Goal: Navigation & Orientation: Find specific page/section

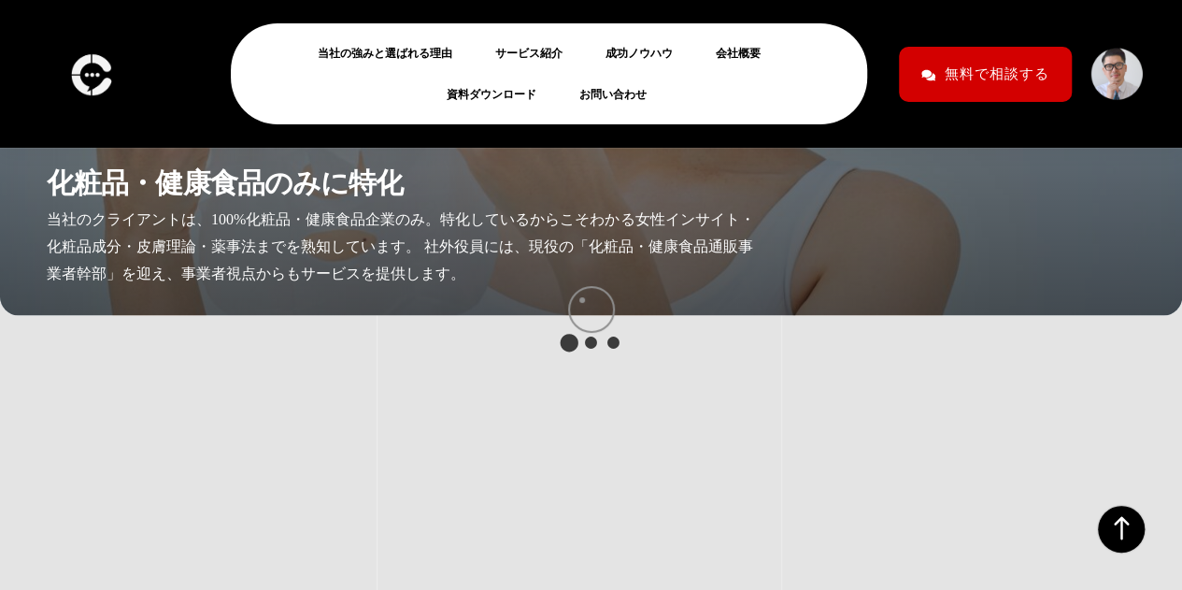
scroll to position [4646, 0]
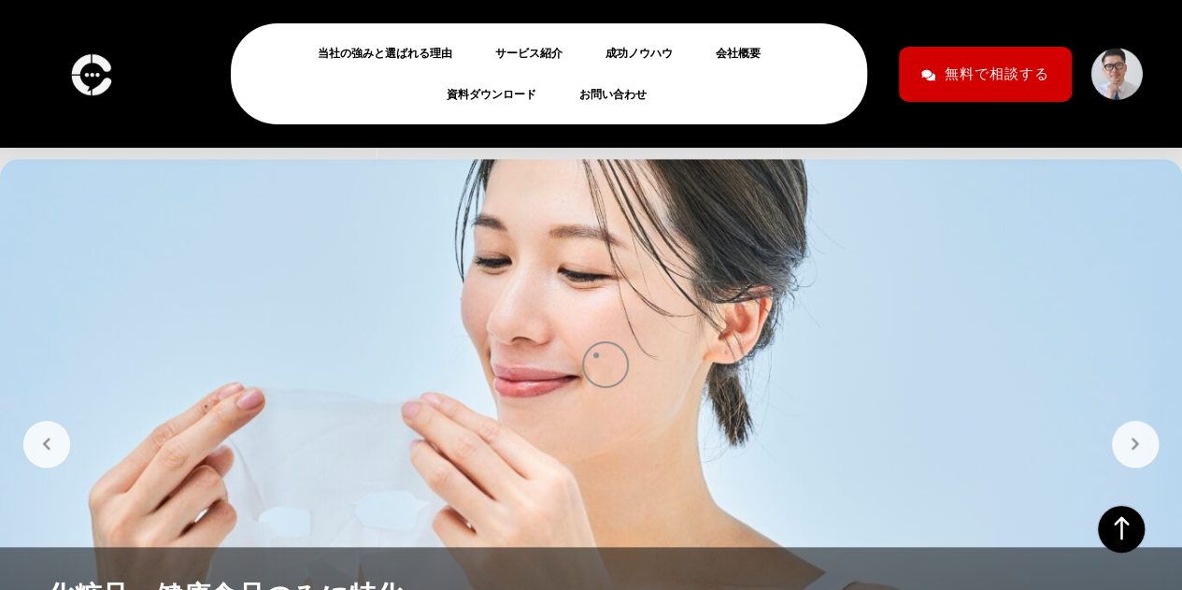
scroll to position [4216, 0]
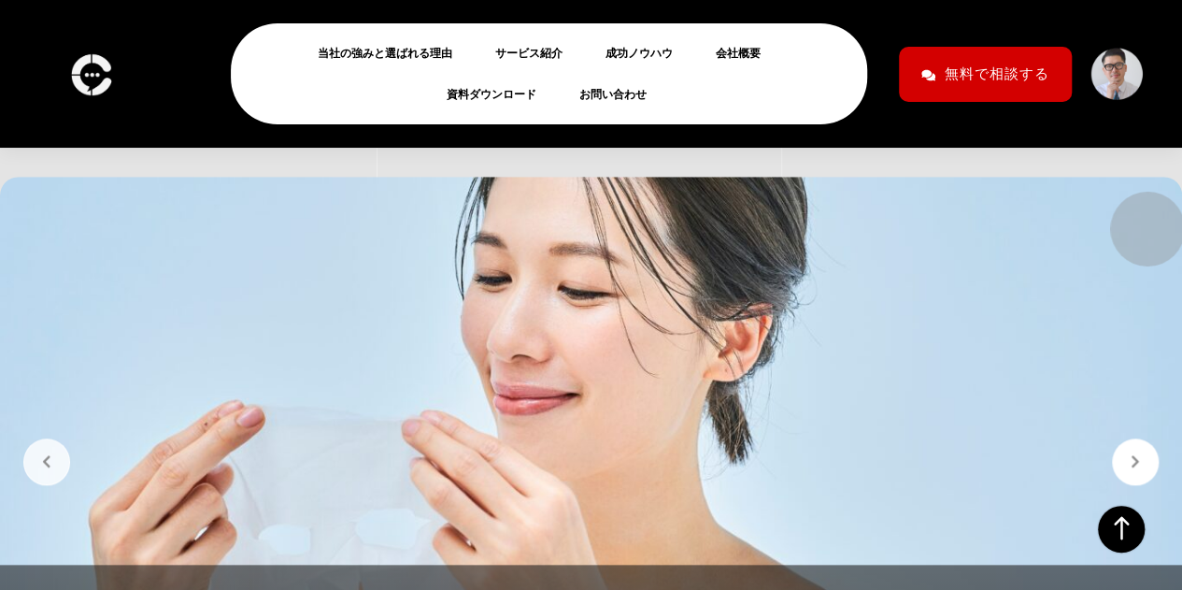
click at [1138, 438] on button "button" at bounding box center [1135, 461] width 47 height 47
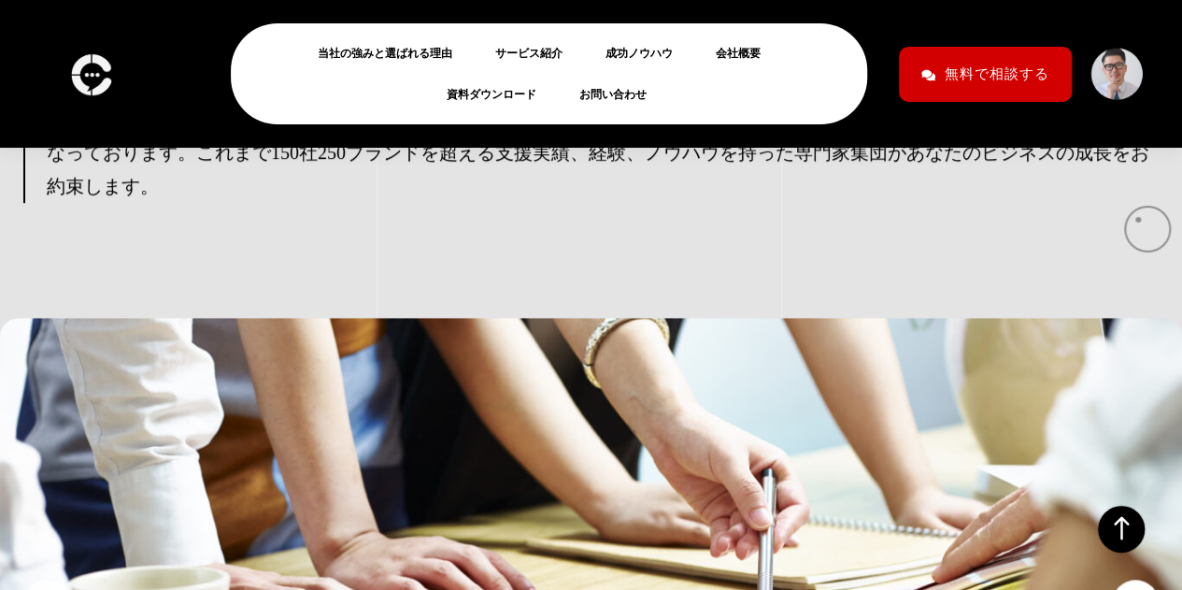
scroll to position [4074, 0]
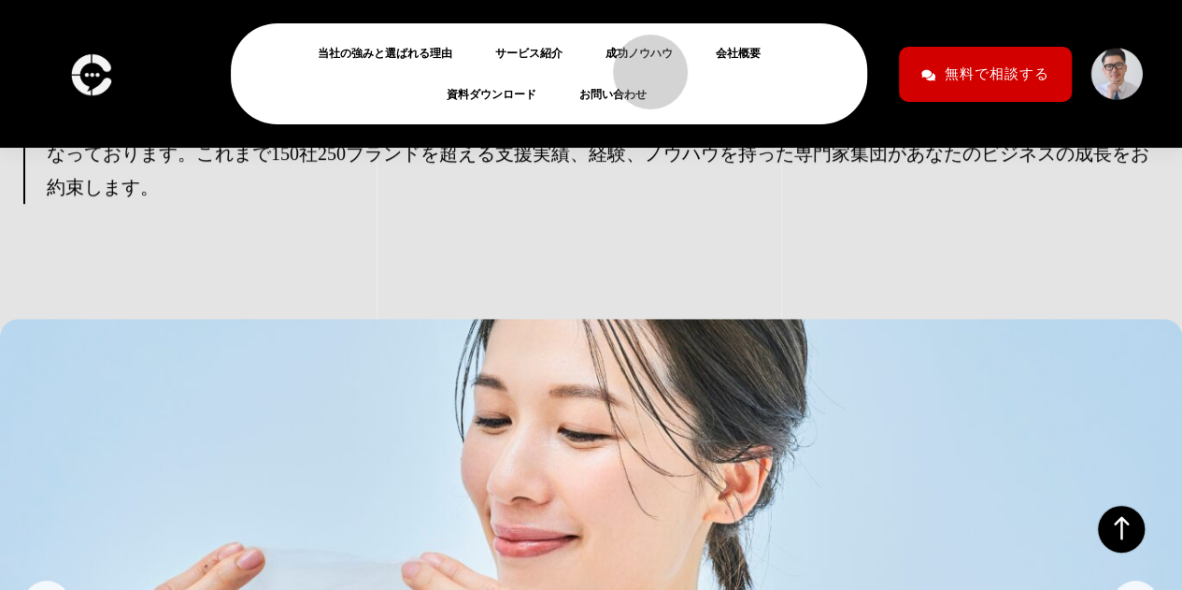
click at [641, 63] on link "成功ノウハウ" at bounding box center [647, 53] width 82 height 22
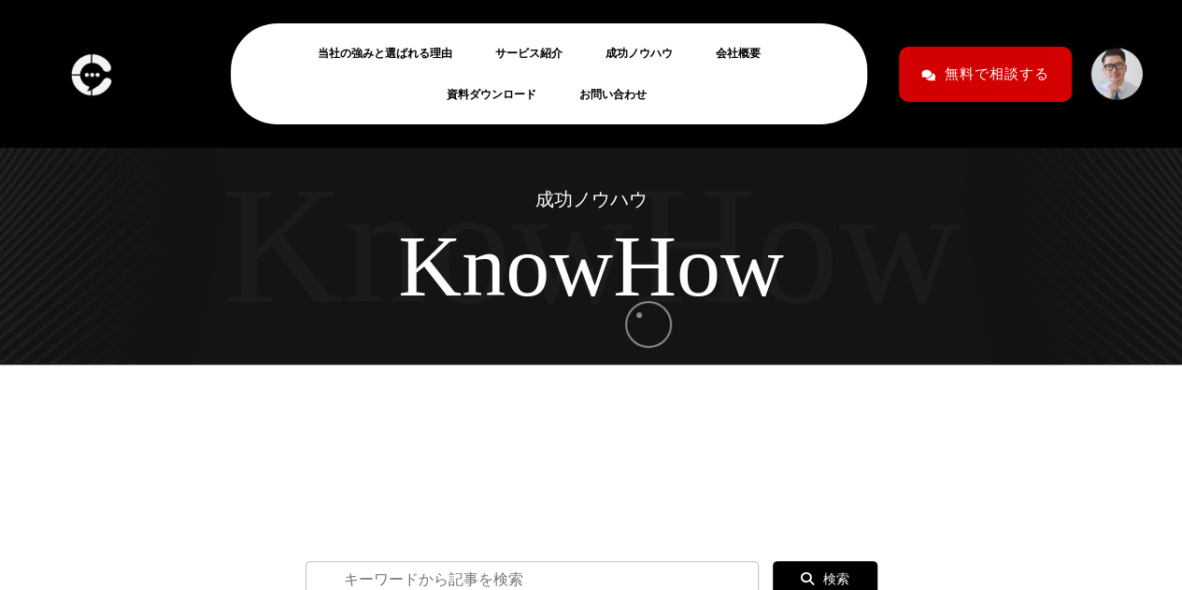
scroll to position [92, 0]
